Goal: Task Accomplishment & Management: Manage account settings

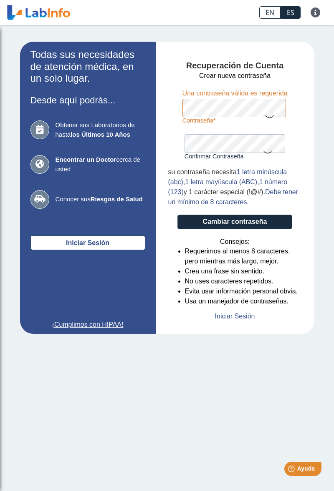
click at [272, 117] on icon at bounding box center [269, 116] width 10 height 16
click at [266, 158] on icon at bounding box center [267, 151] width 10 height 16
click at [274, 117] on icon at bounding box center [269, 115] width 10 height 15
click at [177, 215] on button "Cambiar contraseña" at bounding box center [234, 222] width 115 height 15
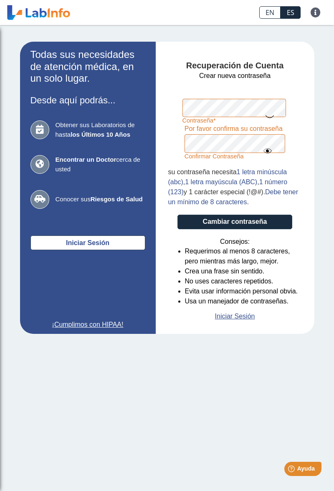
click at [177, 215] on button "Cambiar contraseña" at bounding box center [234, 222] width 115 height 15
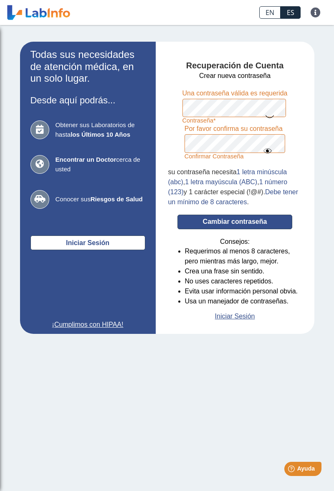
click at [264, 222] on button "Cambiar contraseña" at bounding box center [234, 222] width 115 height 15
click at [333, 162] on div "Todas sus necesidades de atención médica, en un solo lugar. Desde aquí podrás..…" at bounding box center [167, 188] width 334 height 326
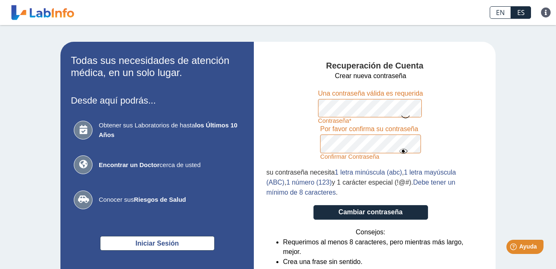
click at [333, 156] on icon at bounding box center [404, 150] width 10 height 15
click at [333, 153] on icon at bounding box center [404, 151] width 10 height 16
click at [333, 168] on div "su contraseña necesita 1 letra minúscula (abc) , 1 letra mayúscula (ABC) , 1 nú…" at bounding box center [371, 182] width 209 height 30
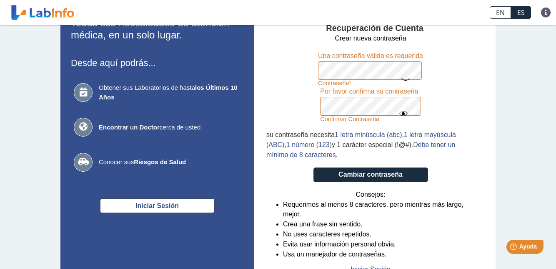
click at [333, 116] on label "Confirmar Contraseña" at bounding box center [370, 119] width 101 height 7
click at [333, 158] on div "su contraseña necesita 1 letra minúscula (abc) , 1 letra mayúscula (ABC) , 1 nú…" at bounding box center [371, 145] width 209 height 30
click at [333, 153] on div "su contraseña necesita 1 letra minúscula (abc) , 1 letra mayúscula (ABC) , 1 nú…" at bounding box center [371, 145] width 209 height 30
click at [333, 154] on div "su contraseña necesita 1 letra minúscula (abc) , 1 letra mayúscula (ABC) , 1 nú…" at bounding box center [371, 145] width 209 height 30
click at [333, 148] on span "y 1 carácter especial (!@#)" at bounding box center [372, 144] width 80 height 7
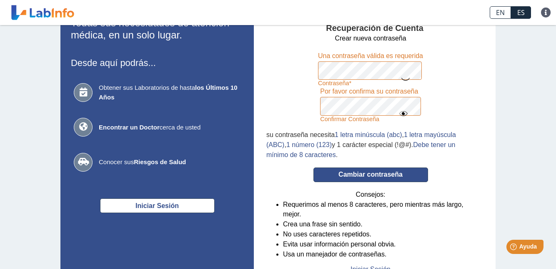
click at [333, 172] on button "Cambiar contraseña" at bounding box center [371, 174] width 115 height 15
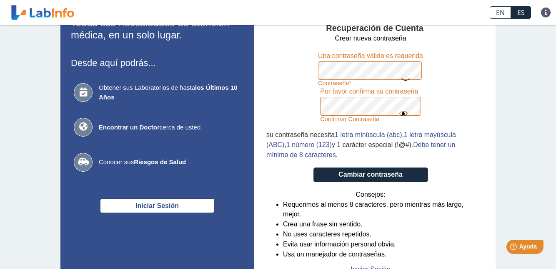
click at [333, 220] on li "Crea una frase sin sentido." at bounding box center [379, 224] width 192 height 10
click at [333, 228] on li "Crea una frase sin sentido." at bounding box center [379, 224] width 192 height 10
click at [333, 235] on li "No uses caracteres repetidos." at bounding box center [379, 234] width 192 height 10
click at [333, 232] on li "No uses caracteres repetidos." at bounding box center [379, 234] width 192 height 10
click at [333, 237] on li "No uses caracteres repetidos." at bounding box center [379, 234] width 192 height 10
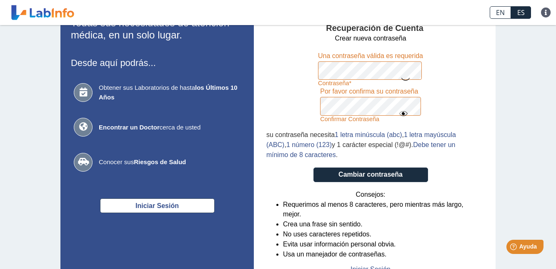
click at [333, 188] on form "Crear nueva contraseña Contraseña Una contraseña válida es requerida Confirmar …" at bounding box center [371, 153] width 209 height 241
click at [333, 121] on label "Confirmar Contraseña" at bounding box center [370, 119] width 101 height 7
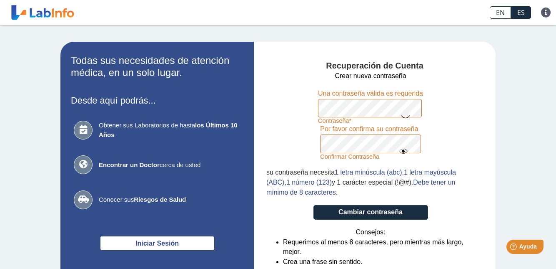
click at [333, 113] on icon at bounding box center [406, 116] width 10 height 16
click at [333, 149] on icon at bounding box center [404, 150] width 10 height 15
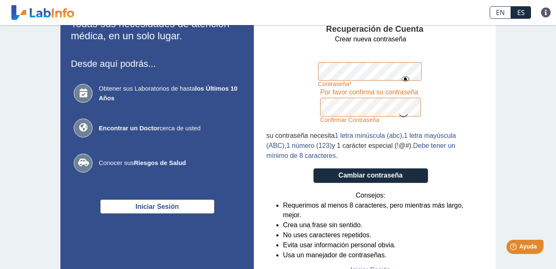
scroll to position [38, 0]
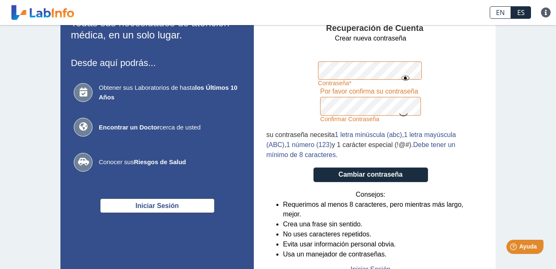
click at [314, 167] on button "Cambiar contraseña" at bounding box center [371, 174] width 115 height 15
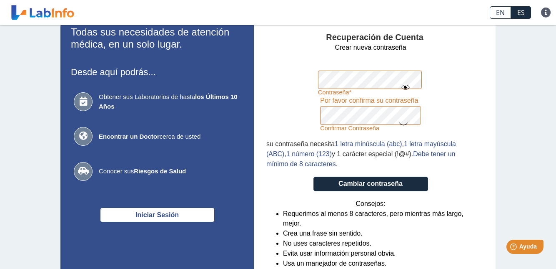
scroll to position [28, 0]
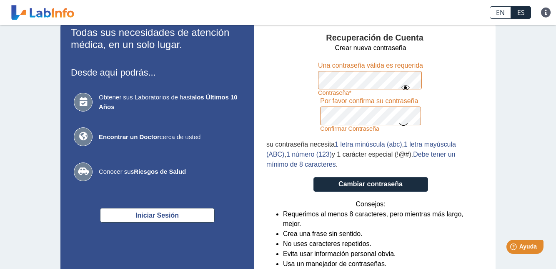
click at [333, 96] on label "Contraseña" at bounding box center [370, 92] width 105 height 7
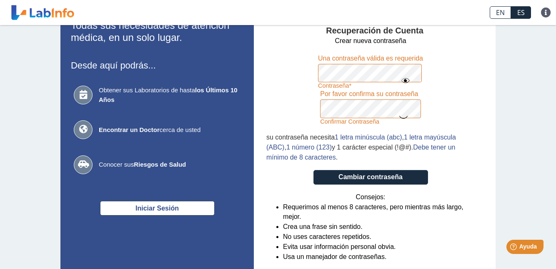
scroll to position [38, 0]
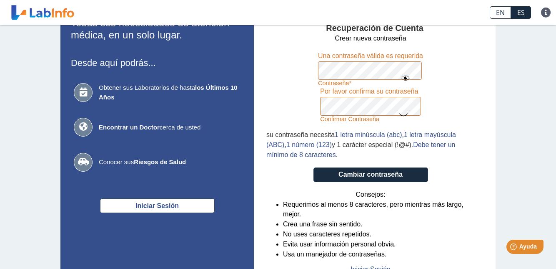
click at [333, 116] on icon at bounding box center [404, 114] width 10 height 16
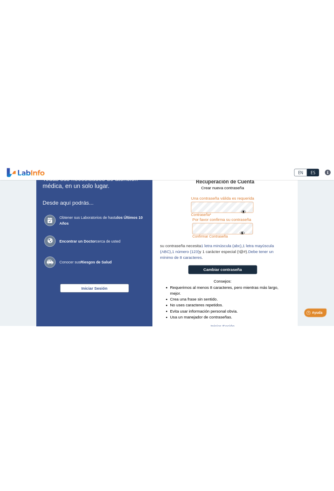
scroll to position [0, 0]
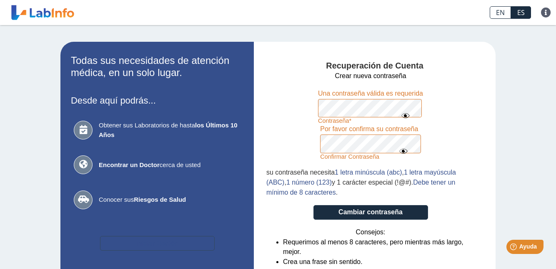
click at [138, 242] on button "Iniciar Sesión" at bounding box center [157, 243] width 115 height 15
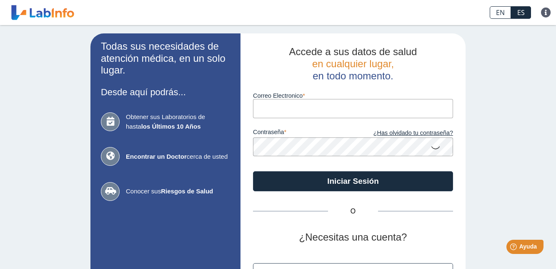
click at [333, 128] on link "¿Has olvidado tu contraseña?" at bounding box center [403, 132] width 100 height 9
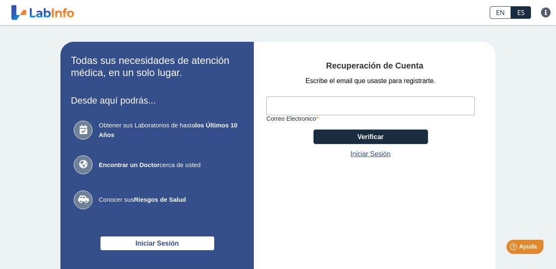
click at [333, 156] on link "Iniciar Sesión" at bounding box center [371, 154] width 40 height 10
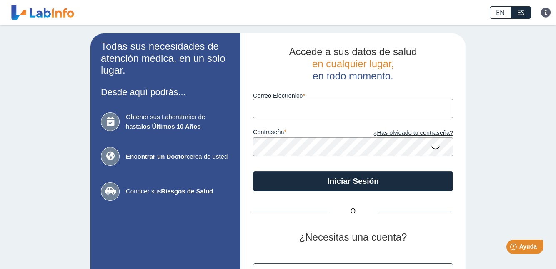
click at [333, 112] on input "Correo Electronico" at bounding box center [353, 108] width 200 height 19
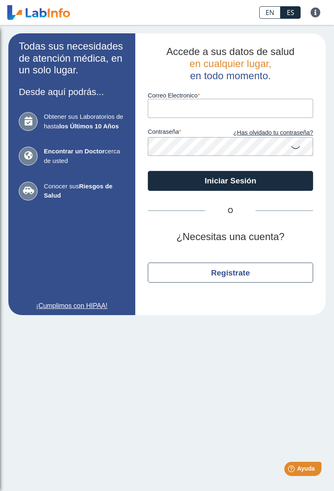
click at [288, 136] on link "¿Has olvidado tu contraseña?" at bounding box center [271, 132] width 83 height 9
